Goal: Information Seeking & Learning: Learn about a topic

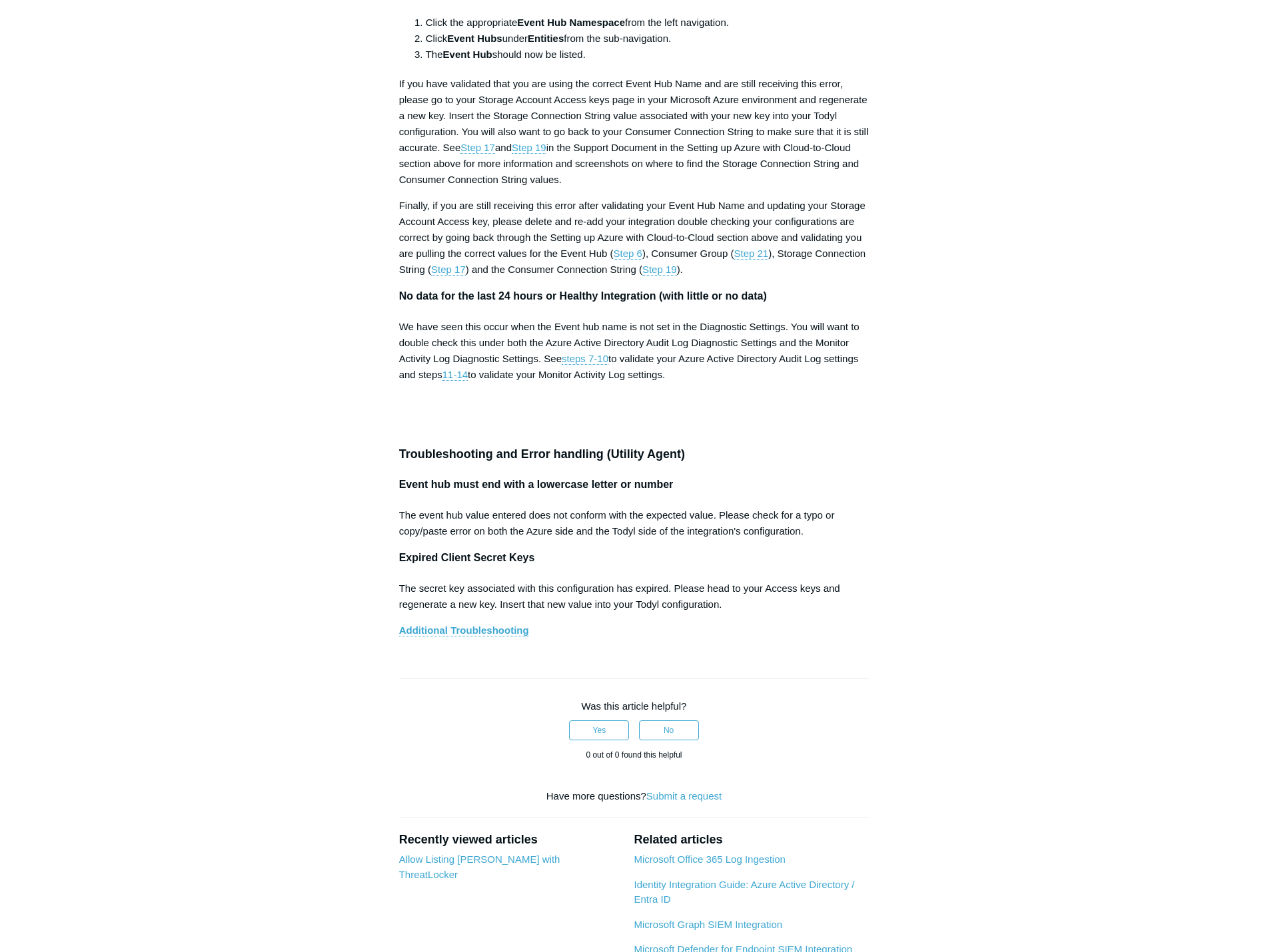
scroll to position [5460, 0]
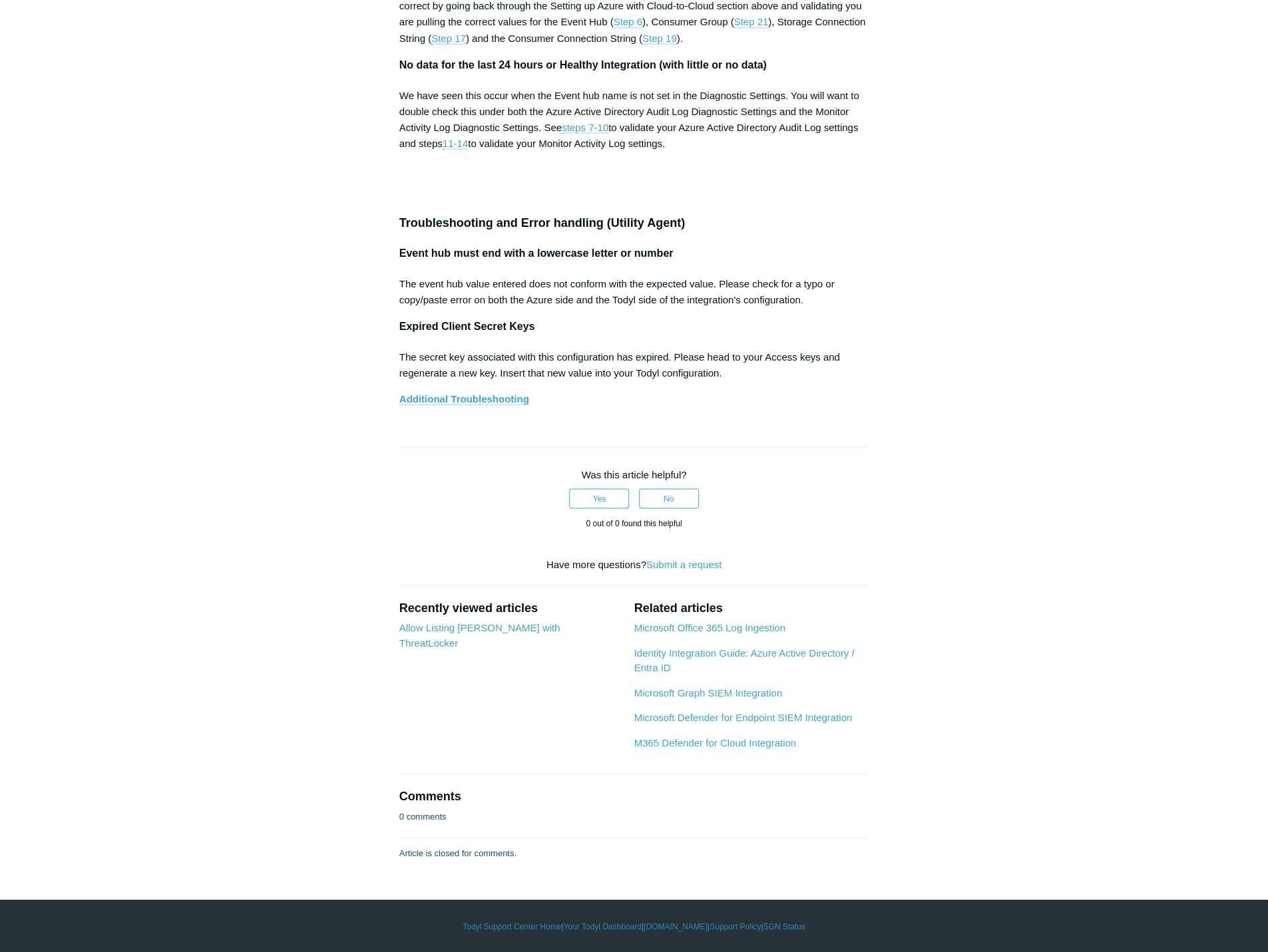
scroll to position [6454, 0]
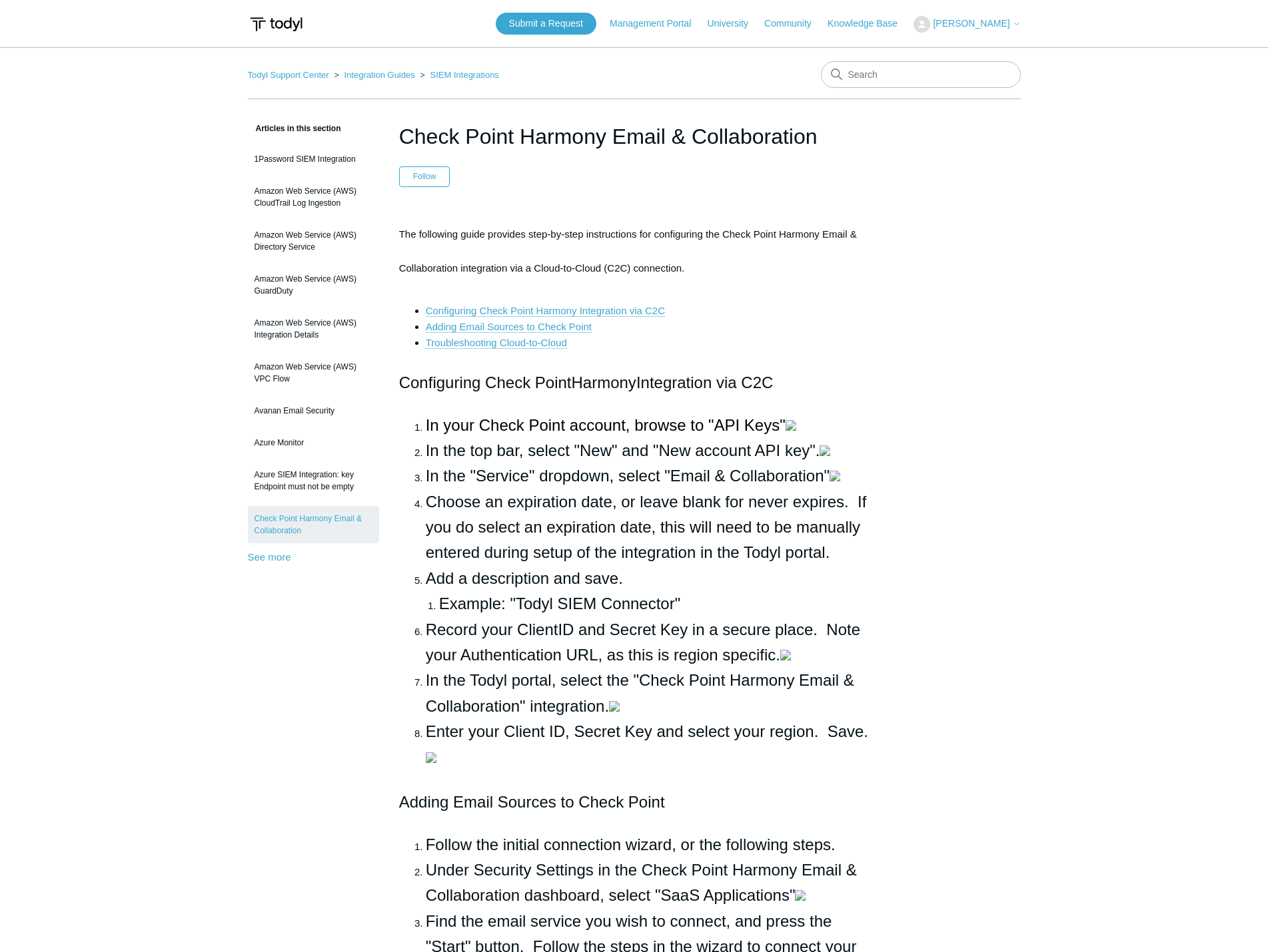
click at [973, 192] on div "Articles in this section 1Password SIEM Integration Amazon Web Service (AWS) Cl…" at bounding box center [635, 929] width 773 height 1617
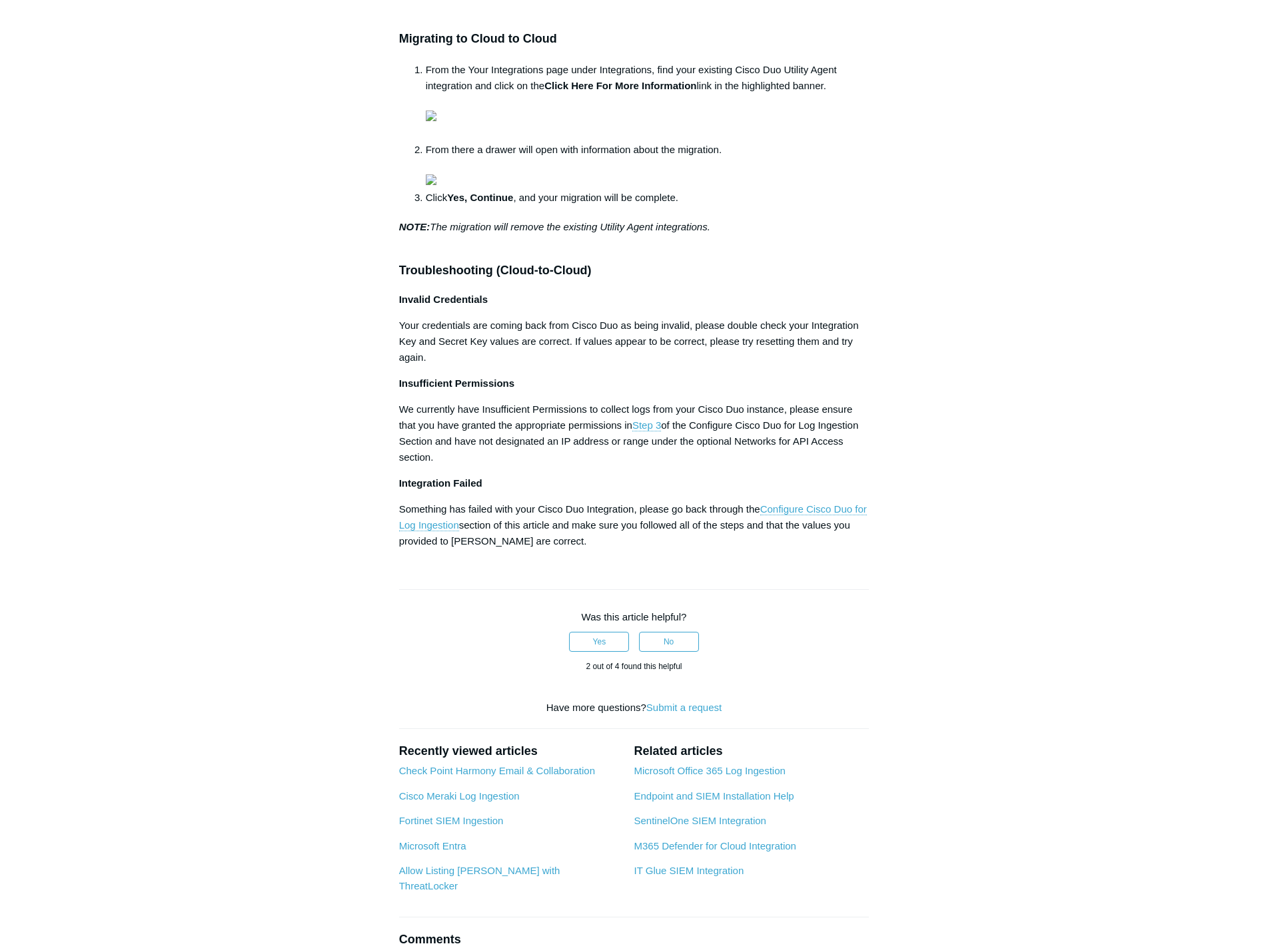
scroll to position [999, 0]
